Goal: Task Accomplishment & Management: Manage account settings

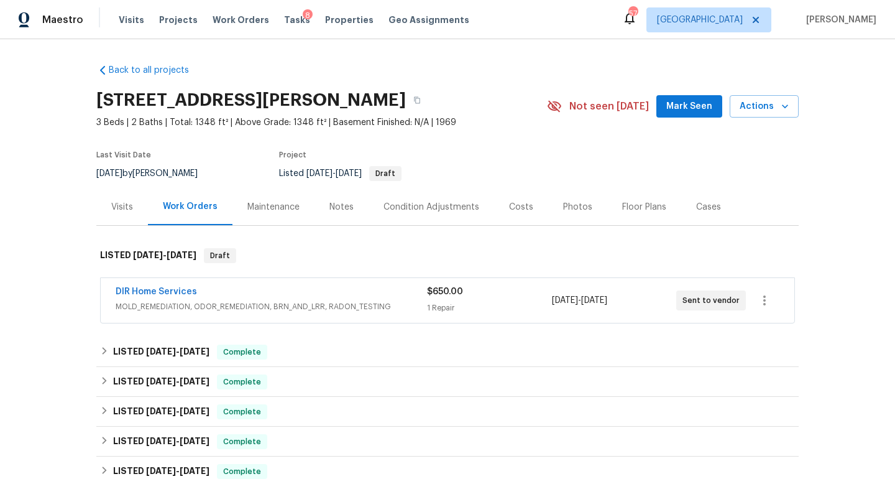
scroll to position [252, 0]
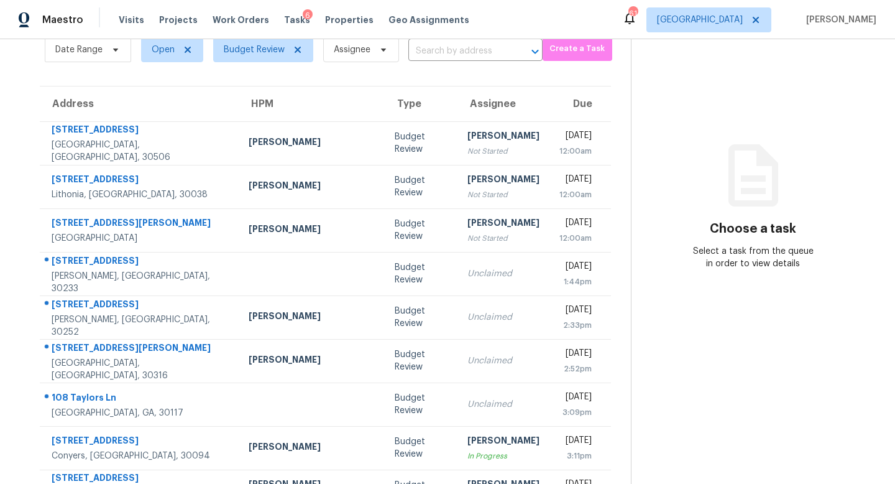
scroll to position [56, 0]
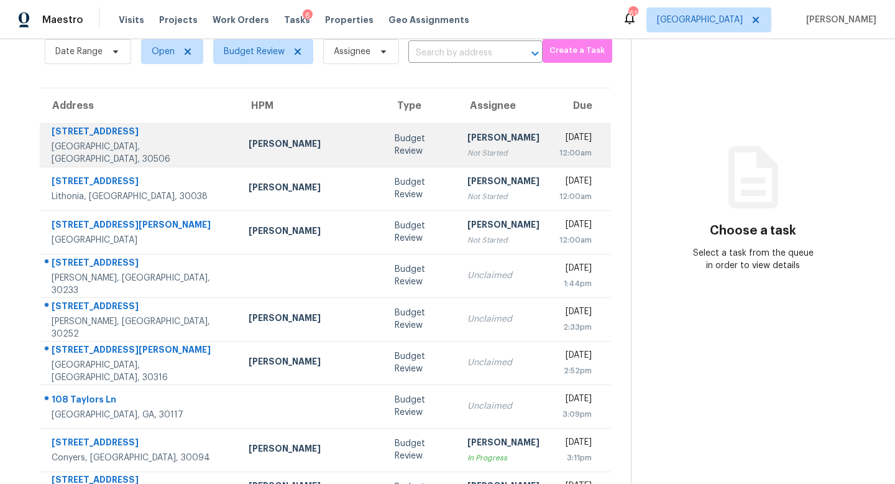
click at [468, 154] on div "Not Started" at bounding box center [504, 153] width 72 height 12
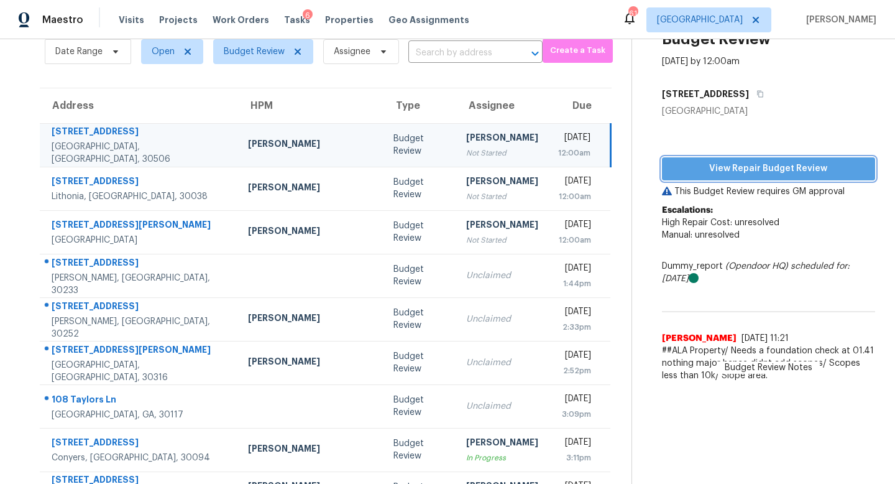
click at [738, 172] on span "View Repair Budget Review" at bounding box center [768, 169] width 193 height 16
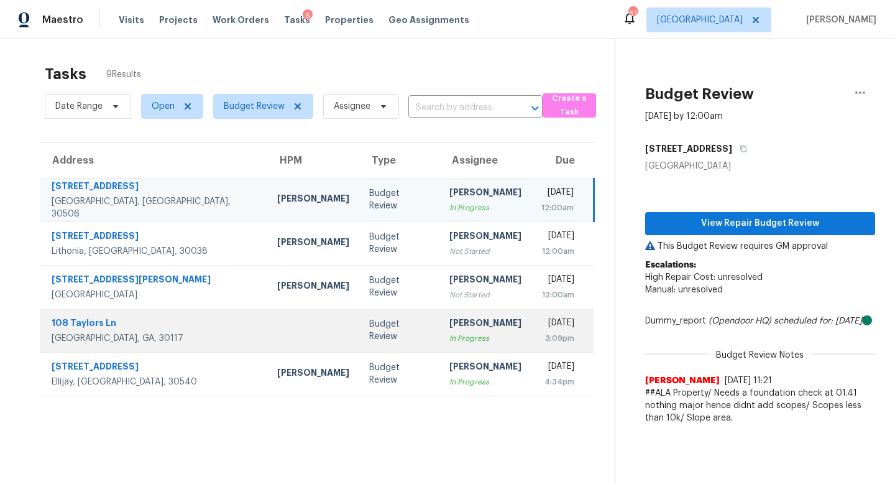
scroll to position [39, 0]
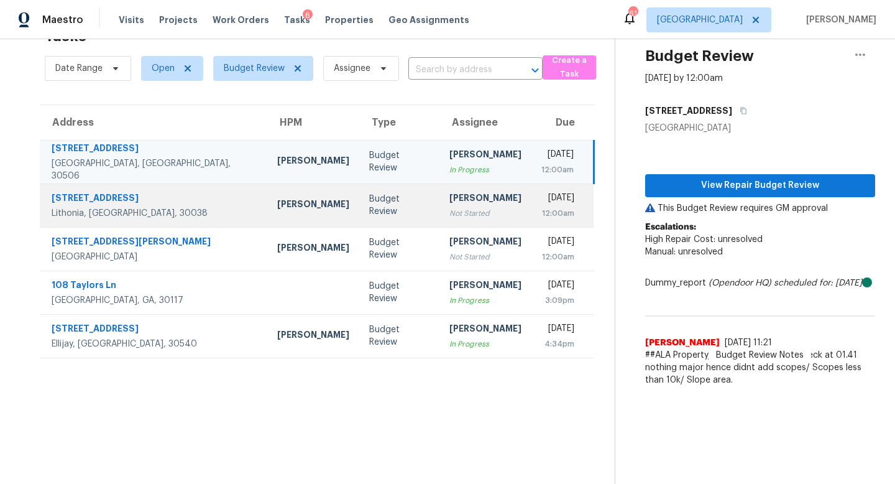
click at [450, 218] on div "Not Started" at bounding box center [486, 213] width 72 height 12
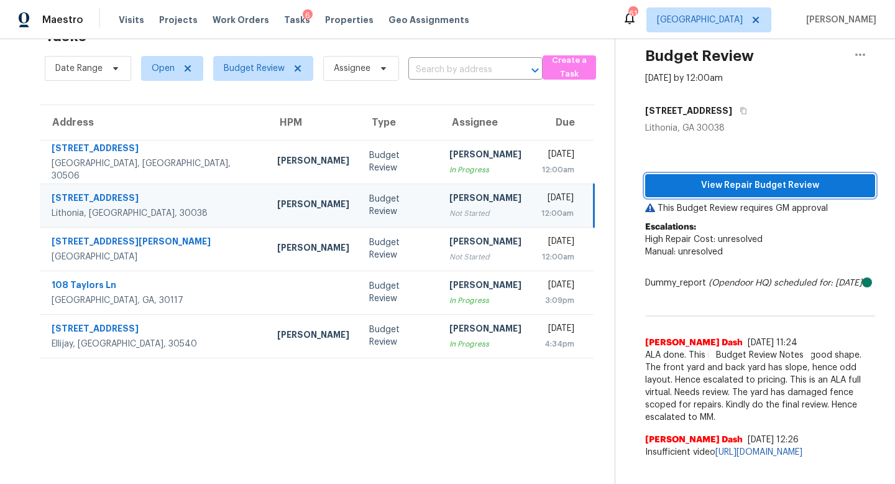
click at [707, 193] on button "View Repair Budget Review" at bounding box center [760, 185] width 230 height 23
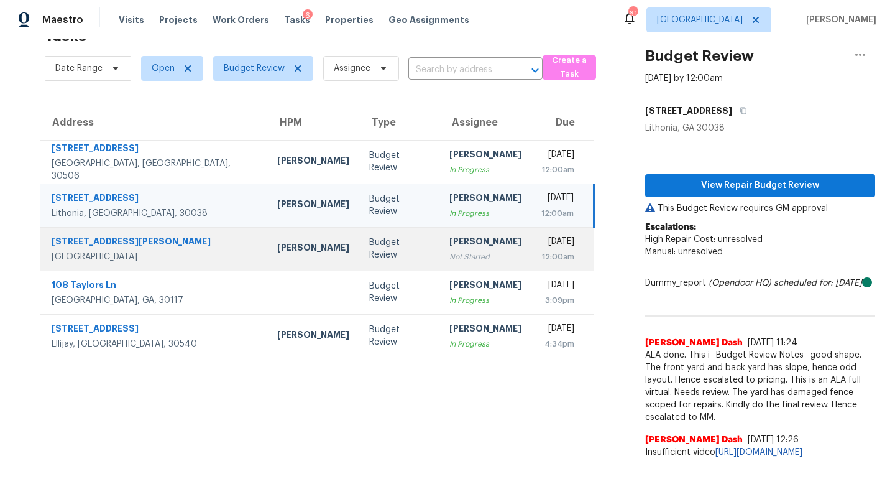
click at [450, 252] on div "Not Started" at bounding box center [486, 257] width 72 height 12
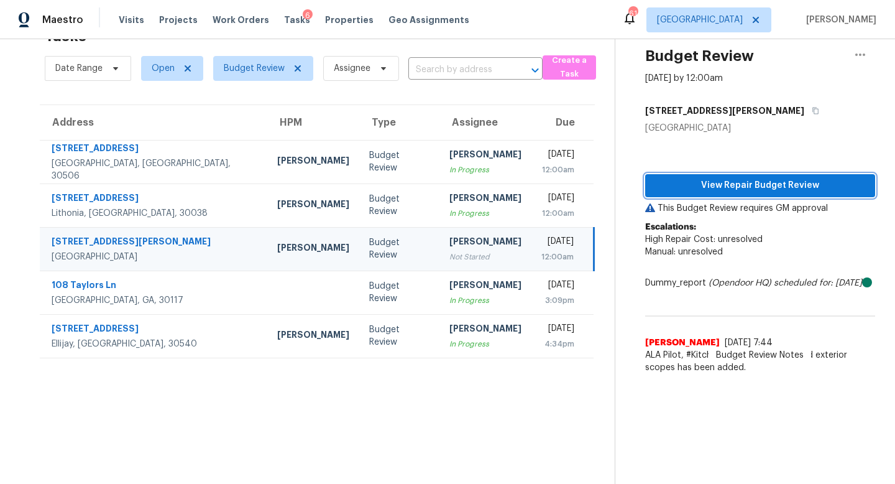
click at [741, 184] on span "View Repair Budget Review" at bounding box center [760, 186] width 210 height 16
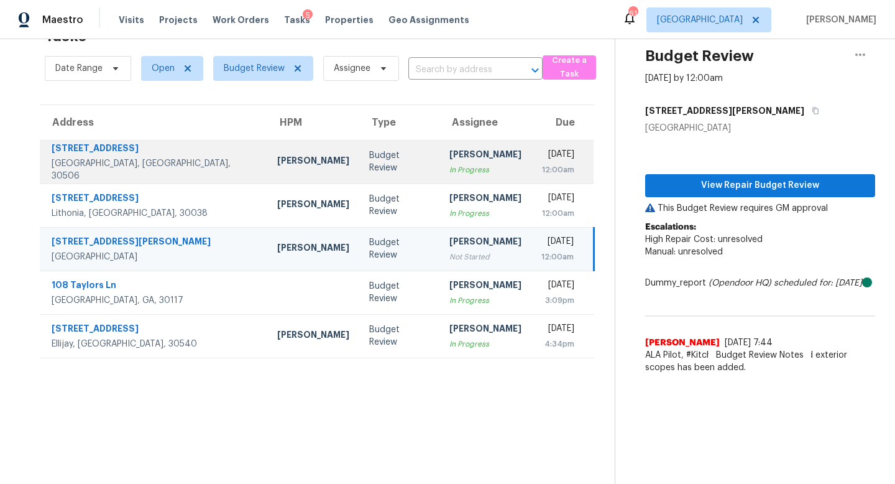
click at [359, 154] on td "Budget Review" at bounding box center [399, 162] width 80 height 44
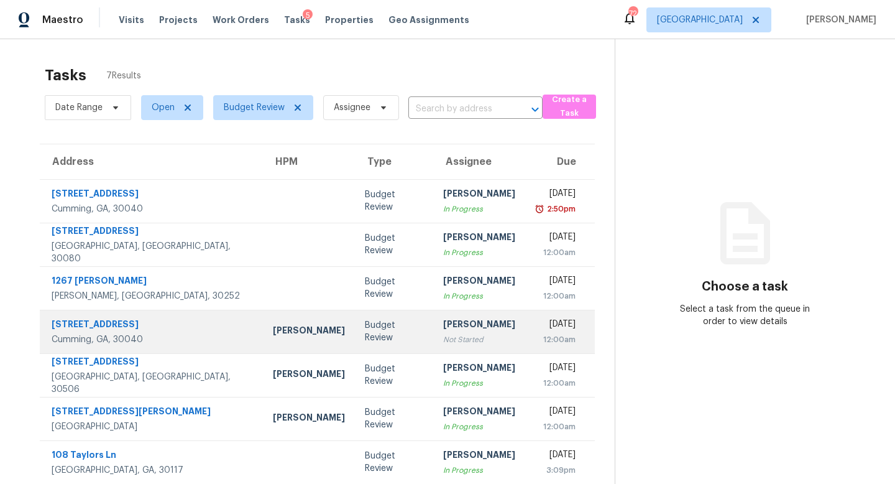
scroll to position [39, 0]
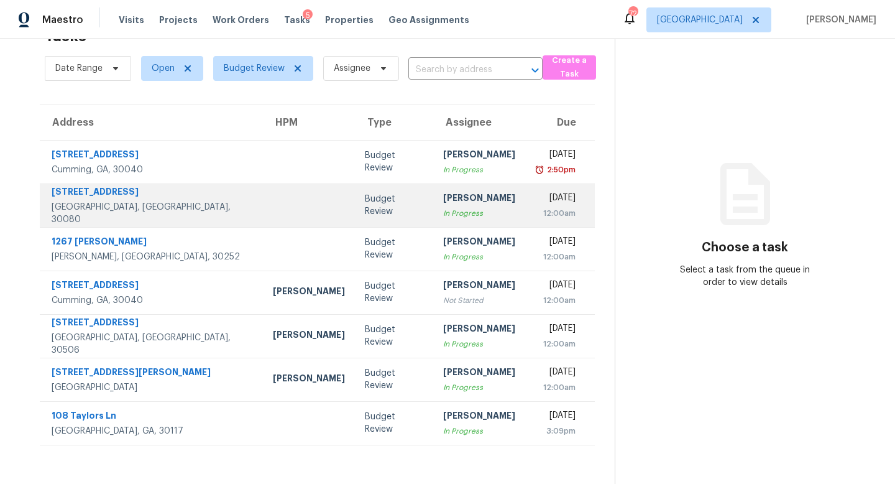
click at [355, 220] on td "Budget Review" at bounding box center [394, 205] width 78 height 44
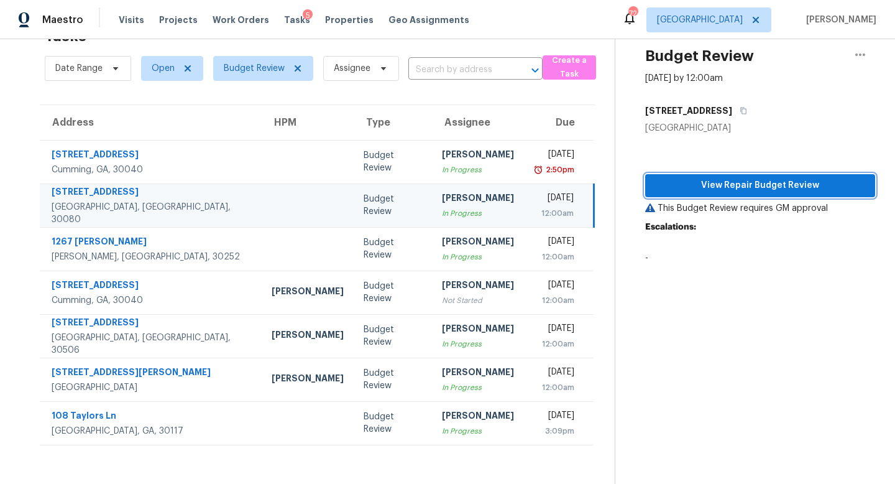
click at [772, 188] on span "View Repair Budget Review" at bounding box center [760, 186] width 210 height 16
click at [560, 204] on div "Wed, Aug 13th 2025" at bounding box center [553, 200] width 39 height 16
click at [854, 52] on icon "button" at bounding box center [860, 54] width 15 height 15
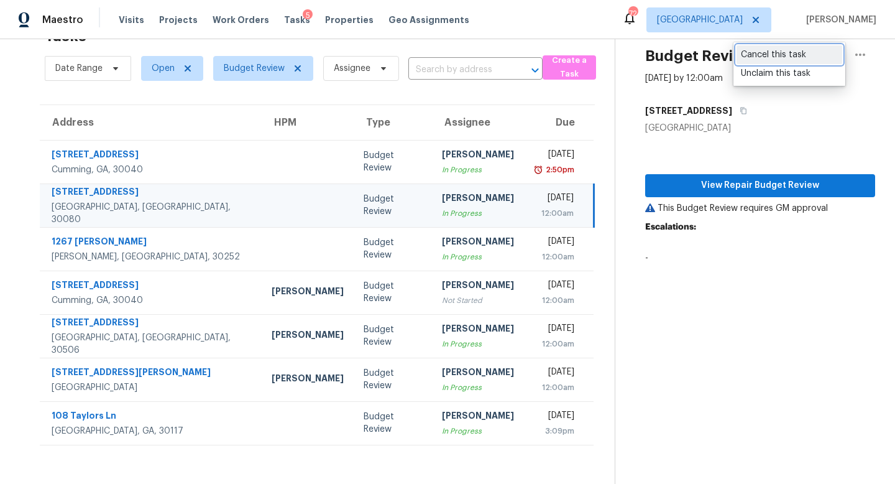
click at [768, 56] on div "Cancel this task" at bounding box center [789, 55] width 97 height 12
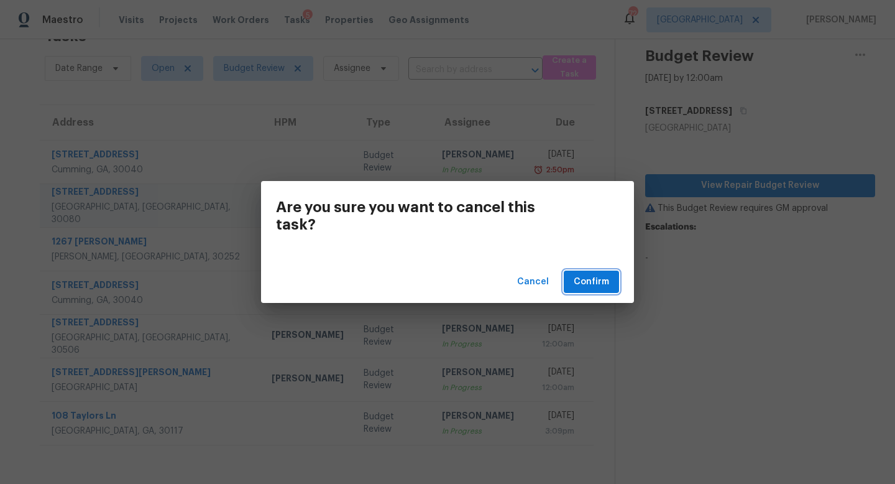
click at [590, 275] on span "Confirm" at bounding box center [591, 282] width 35 height 16
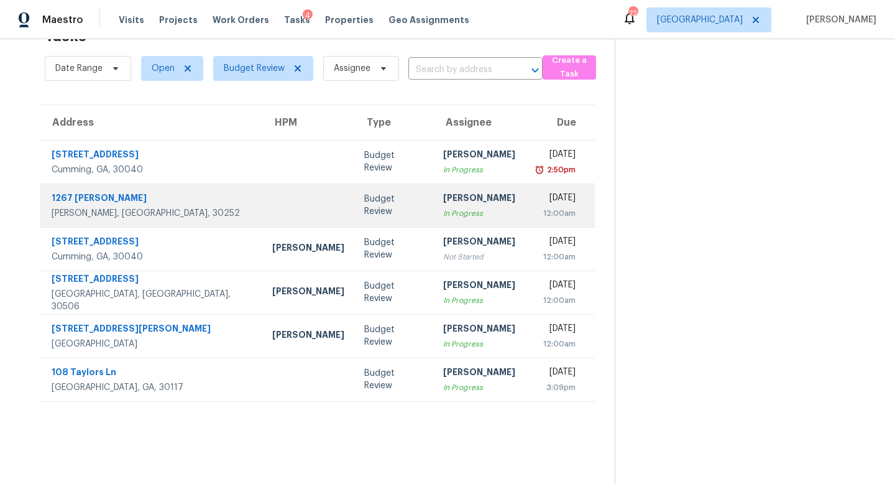
click at [443, 203] on div "[PERSON_NAME]" at bounding box center [479, 200] width 72 height 16
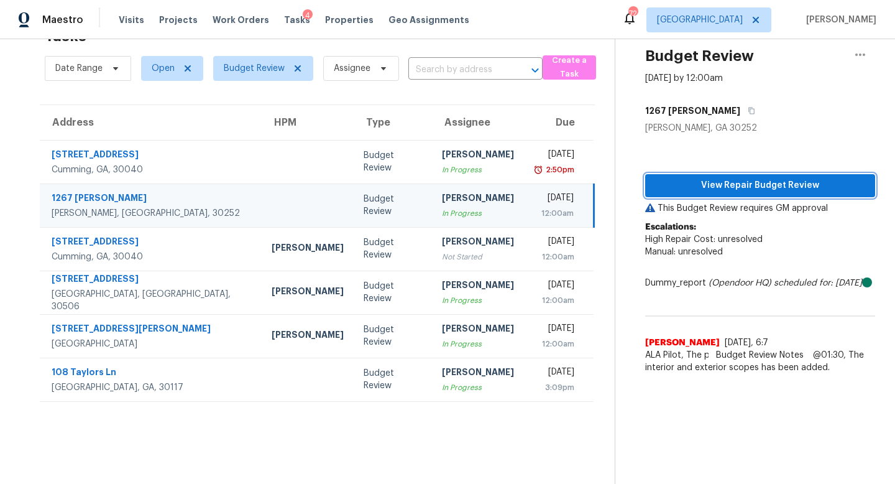
click at [724, 185] on span "View Repair Budget Review" at bounding box center [760, 186] width 210 height 16
